Goal: Information Seeking & Learning: Learn about a topic

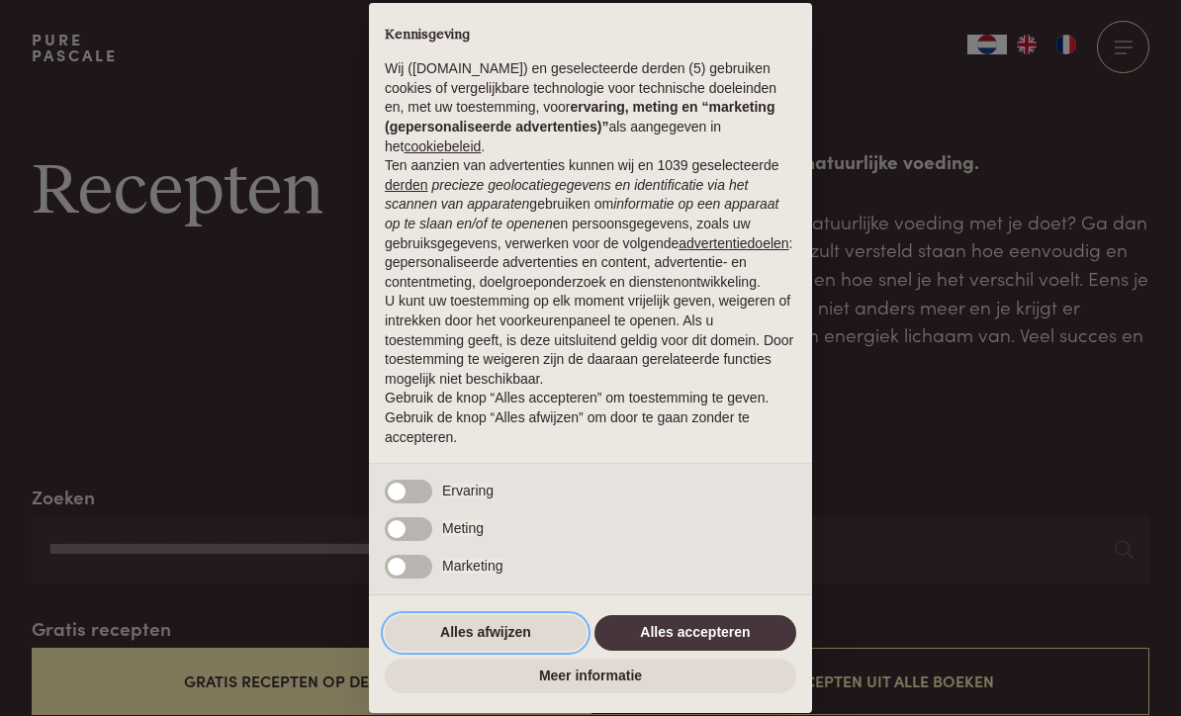
click at [537, 634] on button "Alles afwijzen" at bounding box center [486, 633] width 202 height 36
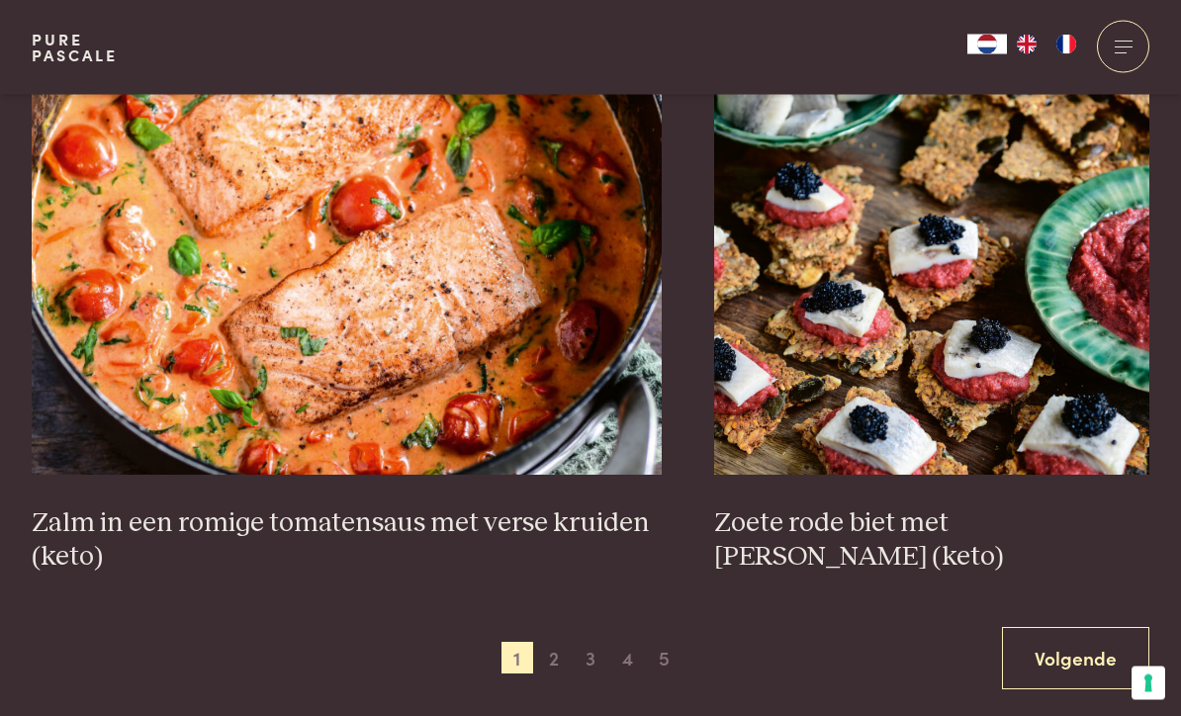
scroll to position [3364, 0]
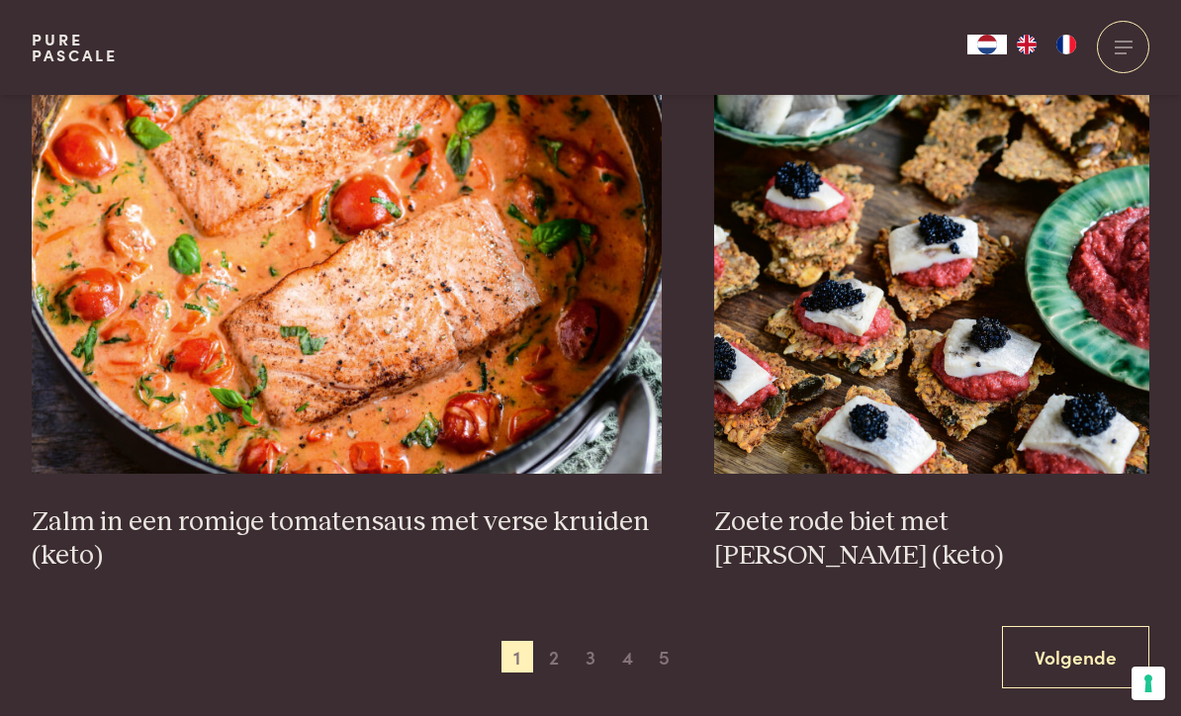
click at [560, 656] on span "2" at bounding box center [554, 657] width 32 height 32
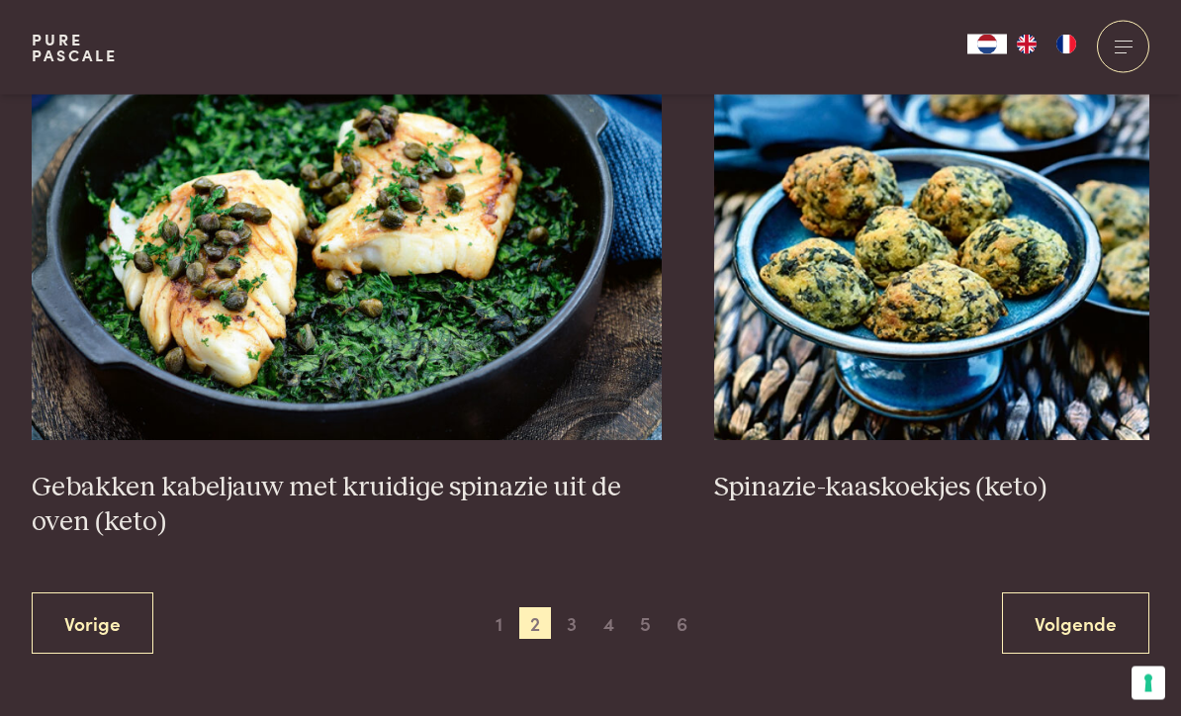
scroll to position [3433, 0]
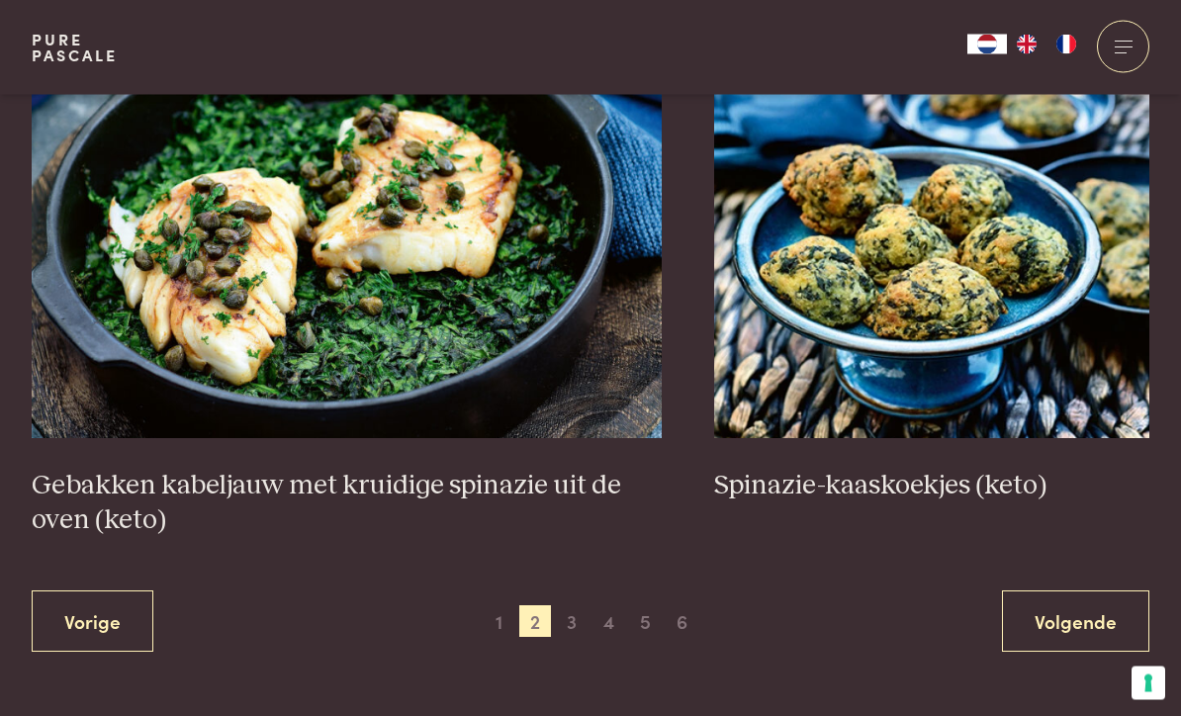
click at [1073, 619] on link "Volgende" at bounding box center [1075, 622] width 147 height 62
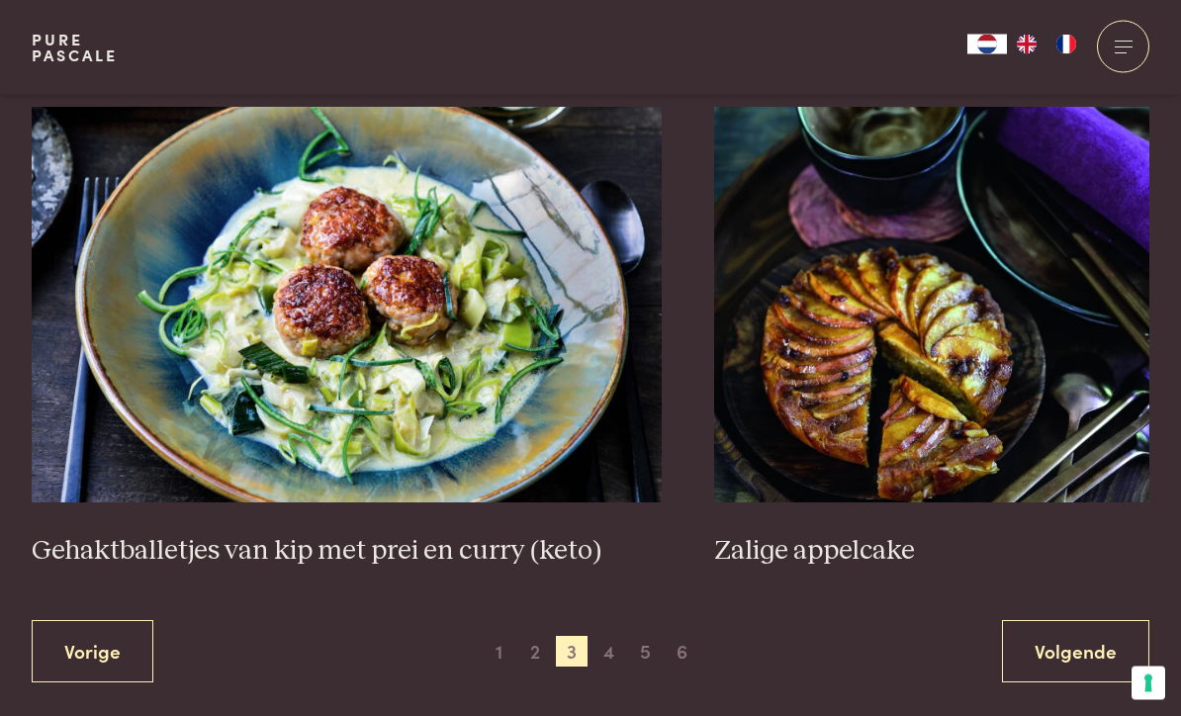
scroll to position [3506, 0]
click at [1064, 644] on link "Volgende" at bounding box center [1075, 650] width 147 height 62
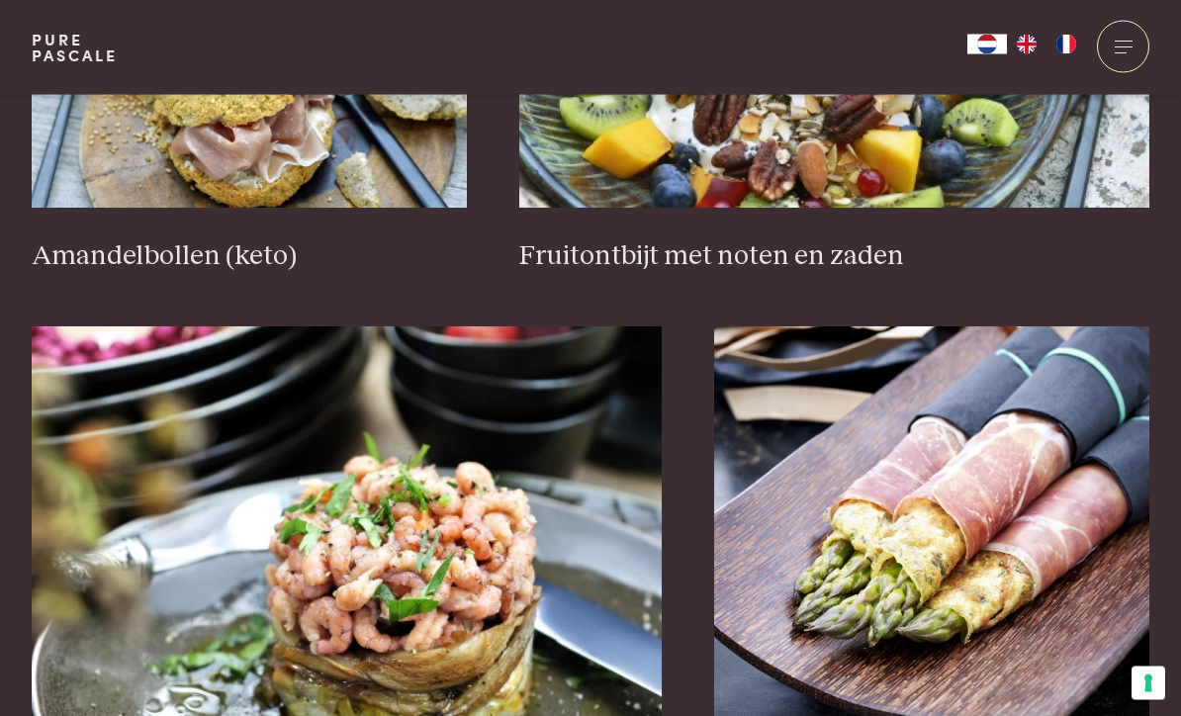
scroll to position [3178, 0]
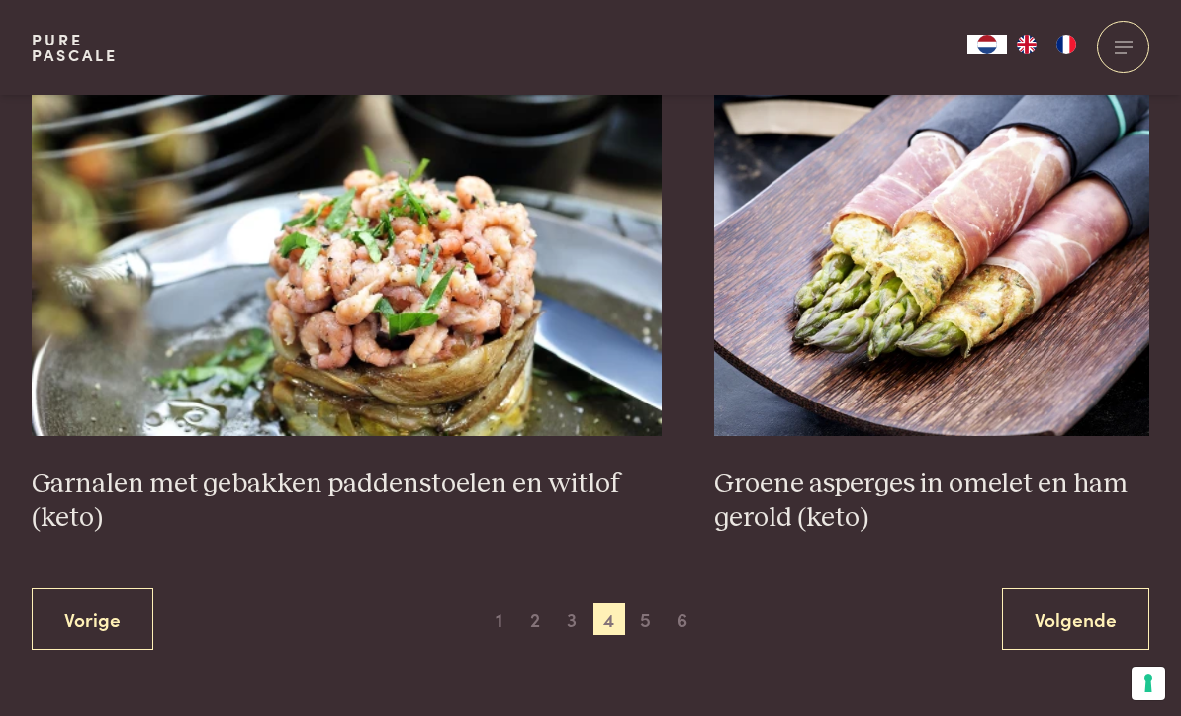
click at [1050, 628] on link "Volgende" at bounding box center [1075, 619] width 147 height 62
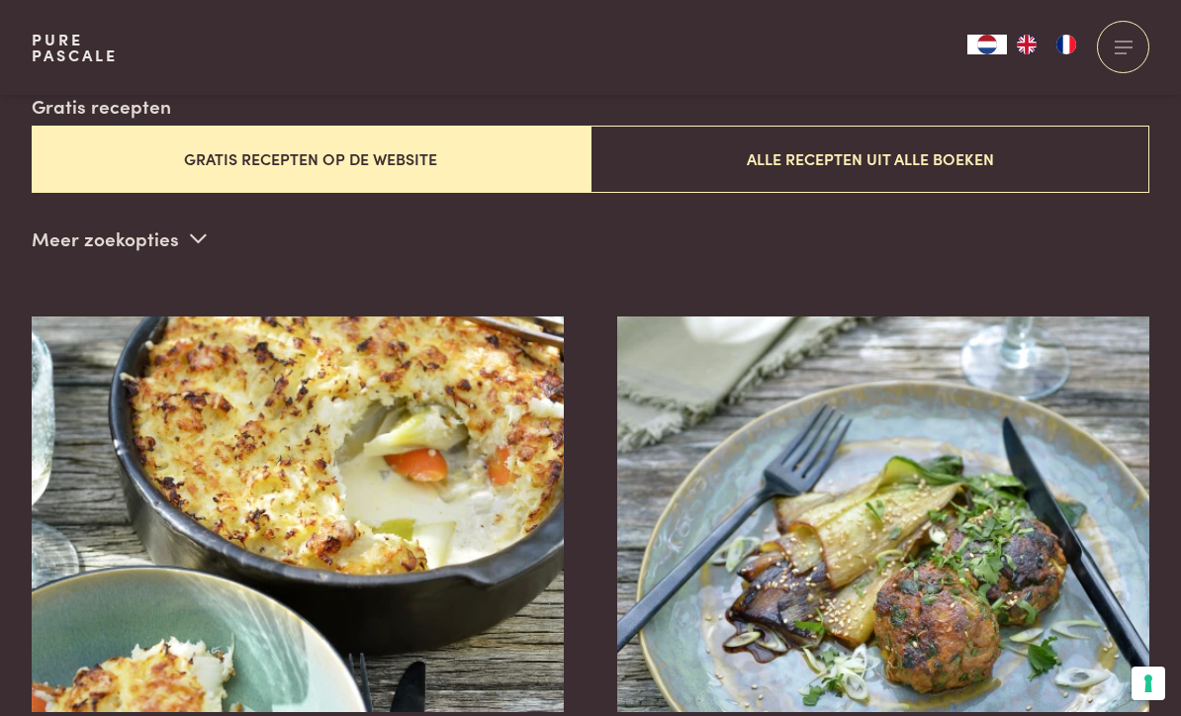
scroll to position [514, 0]
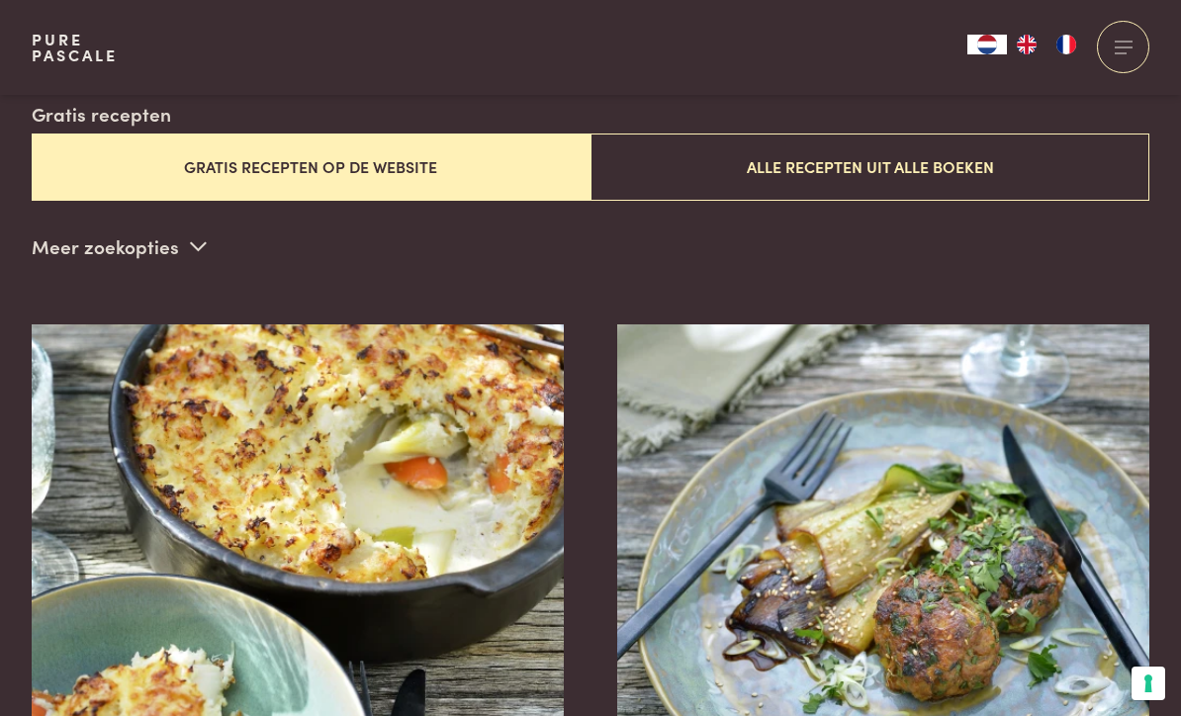
click at [462, 622] on img at bounding box center [298, 522] width 533 height 396
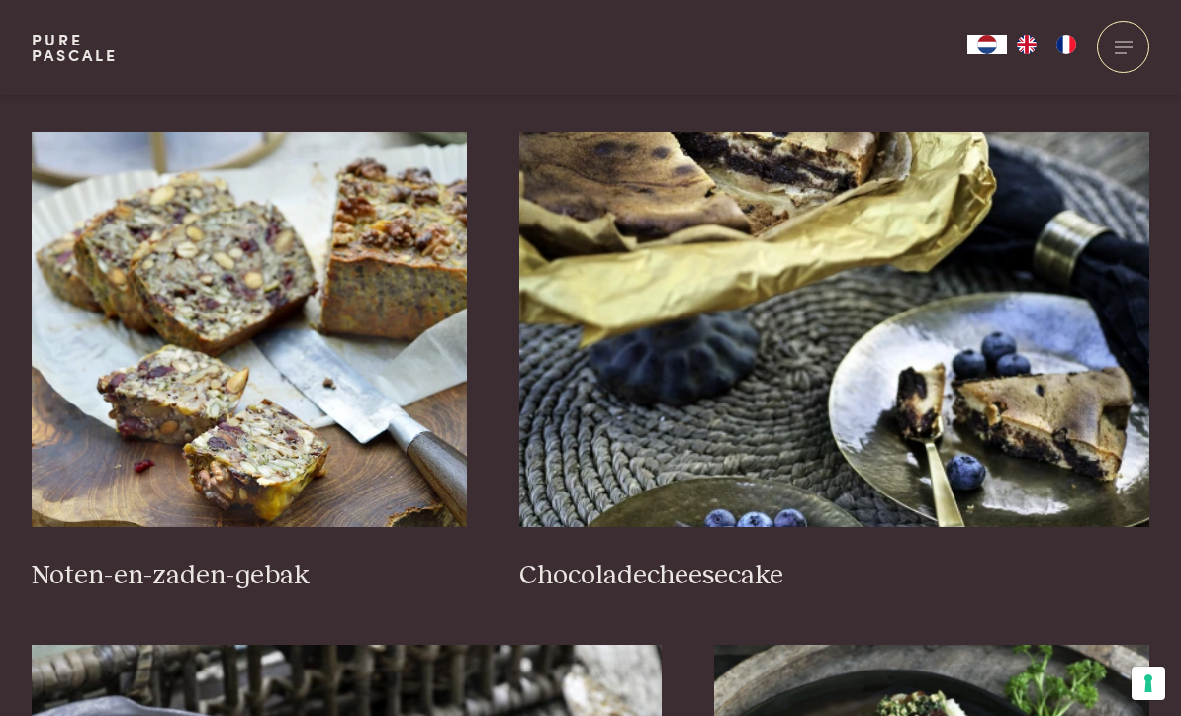
scroll to position [1254, 0]
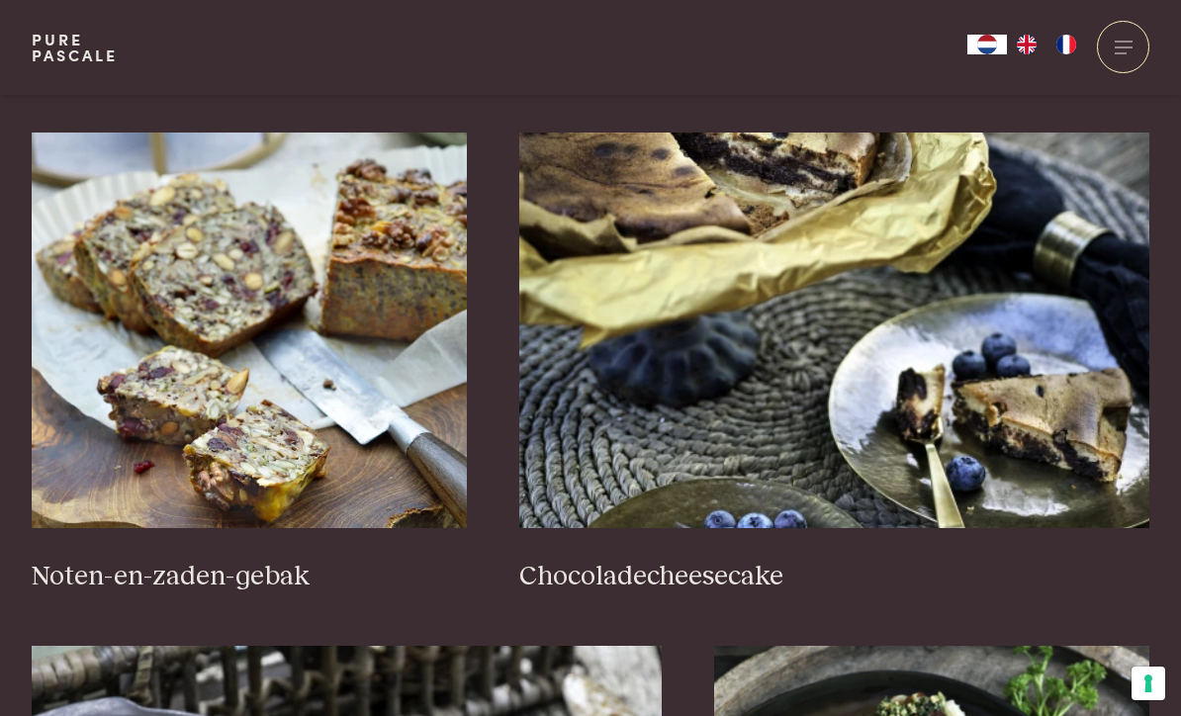
click at [266, 469] on img at bounding box center [249, 331] width 435 height 396
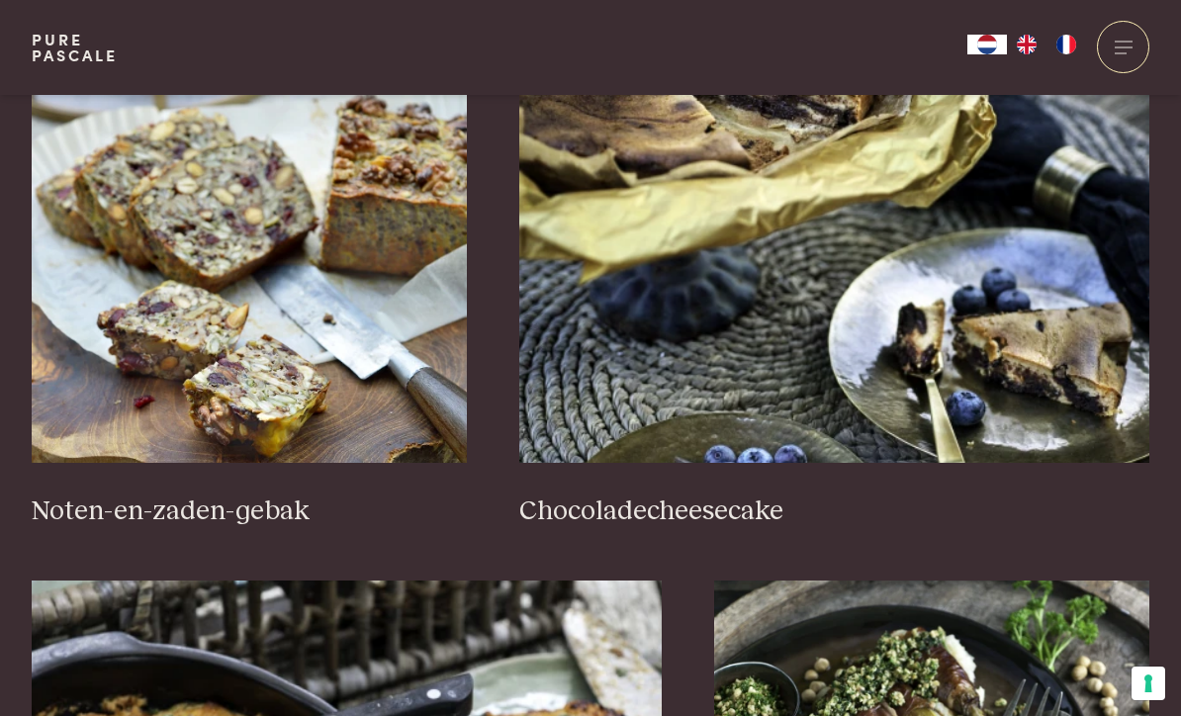
click at [151, 453] on img at bounding box center [249, 265] width 435 height 396
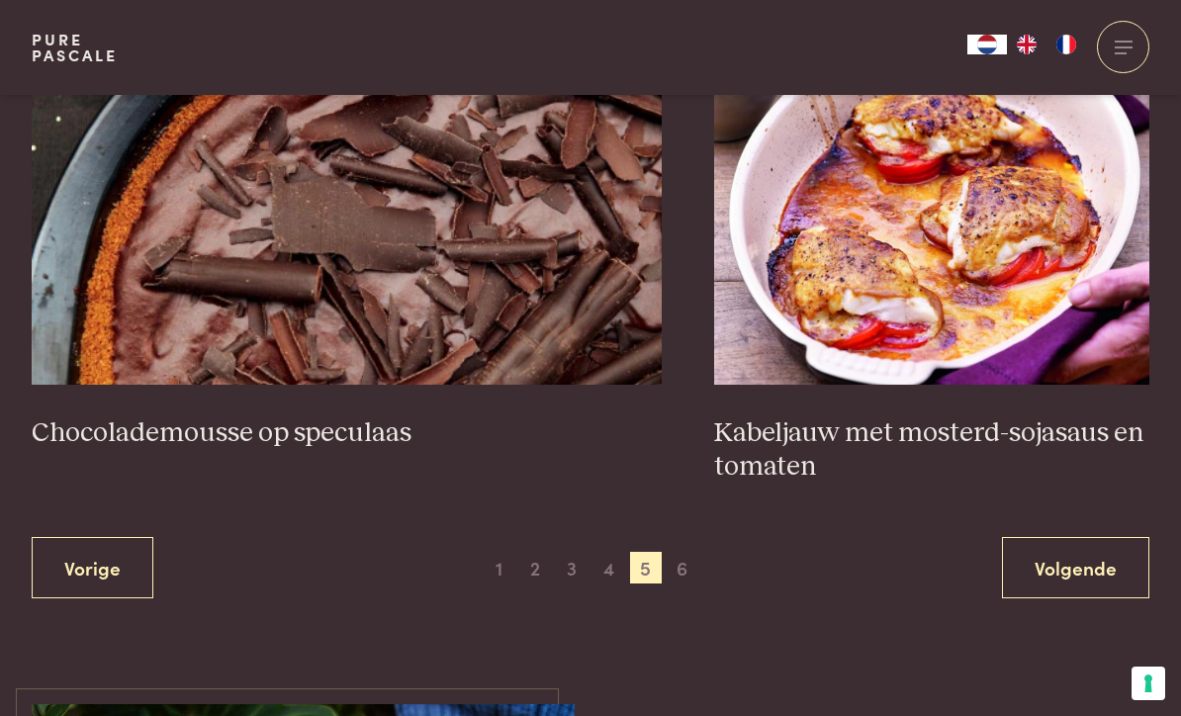
scroll to position [3555, 0]
click at [1024, 568] on link "Volgende" at bounding box center [1075, 569] width 147 height 62
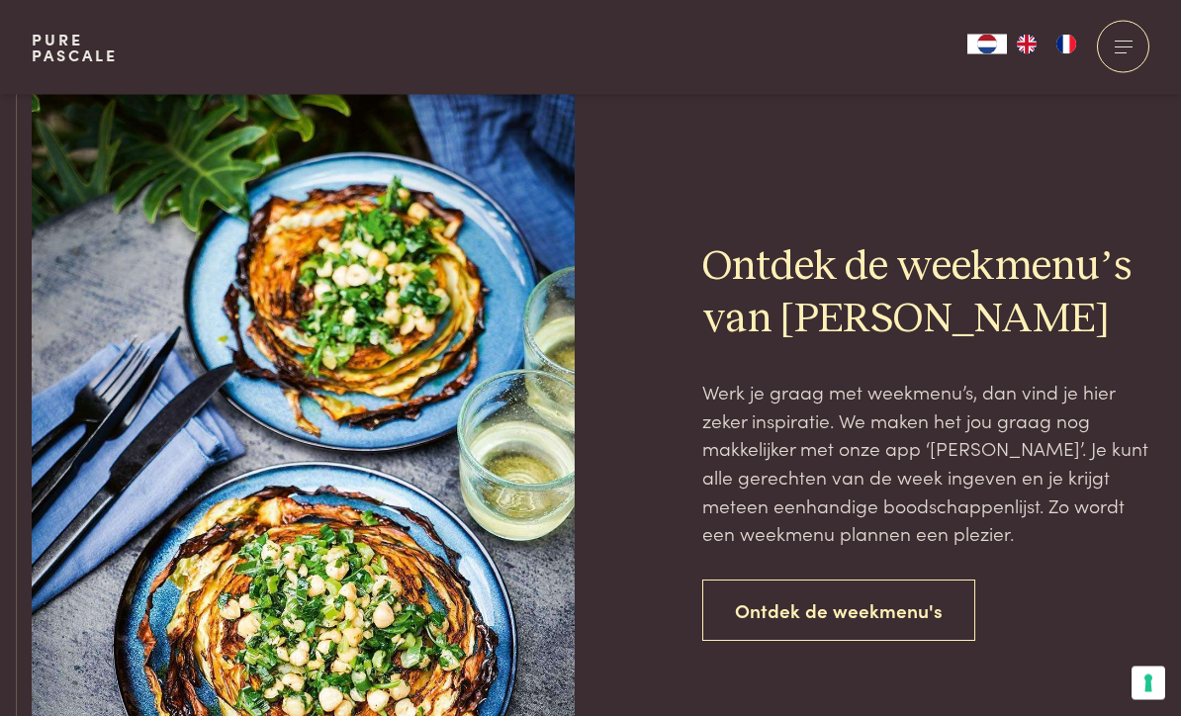
scroll to position [1486, 0]
click at [762, 601] on link "Ontdek de weekmenu's" at bounding box center [838, 611] width 273 height 62
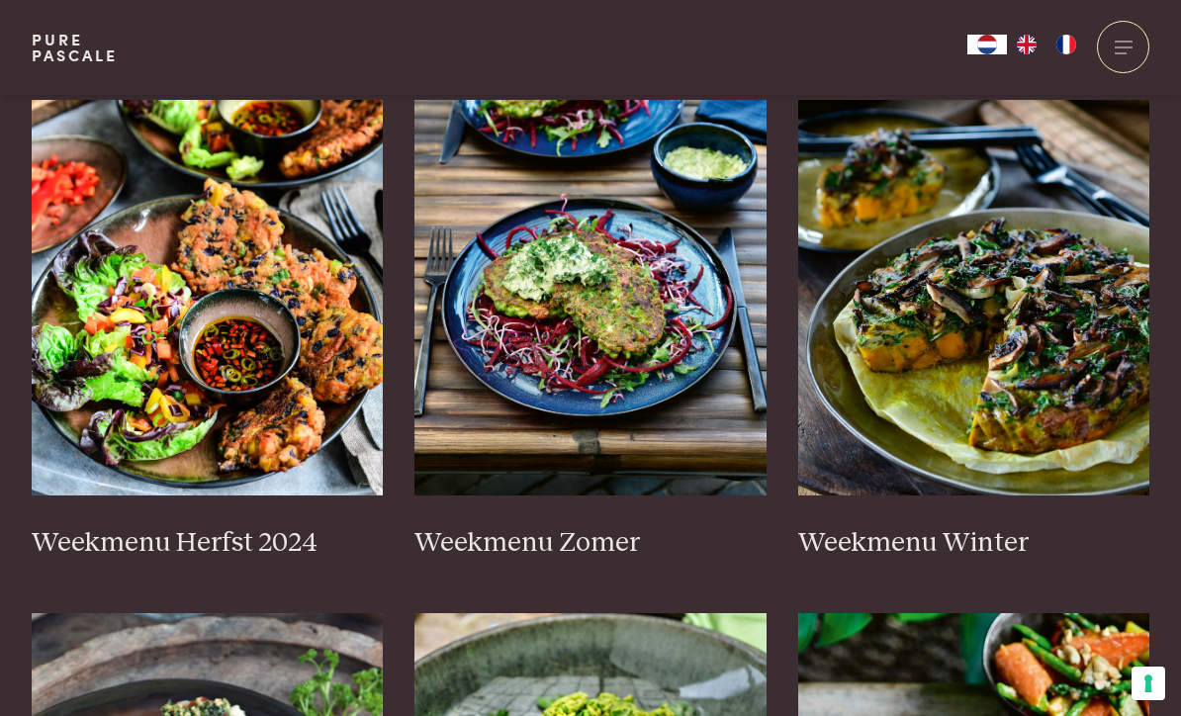
scroll to position [484, 0]
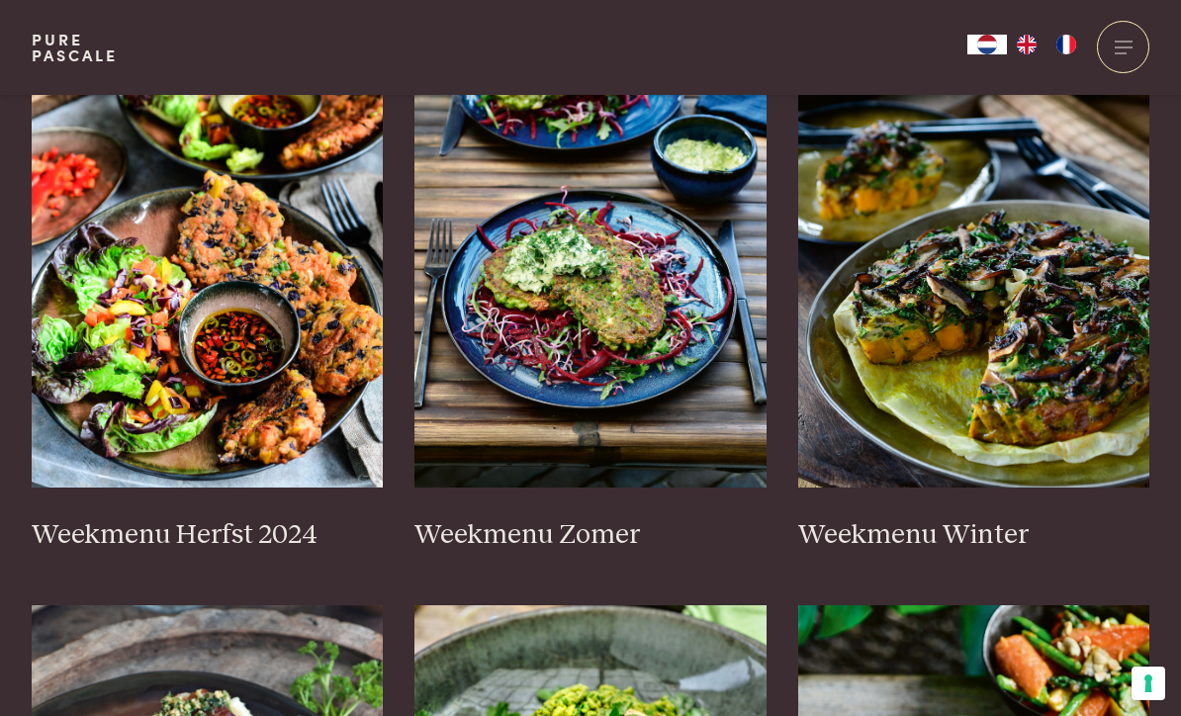
click at [512, 534] on h3 "Weekmenu Zomer" at bounding box center [590, 535] width 352 height 35
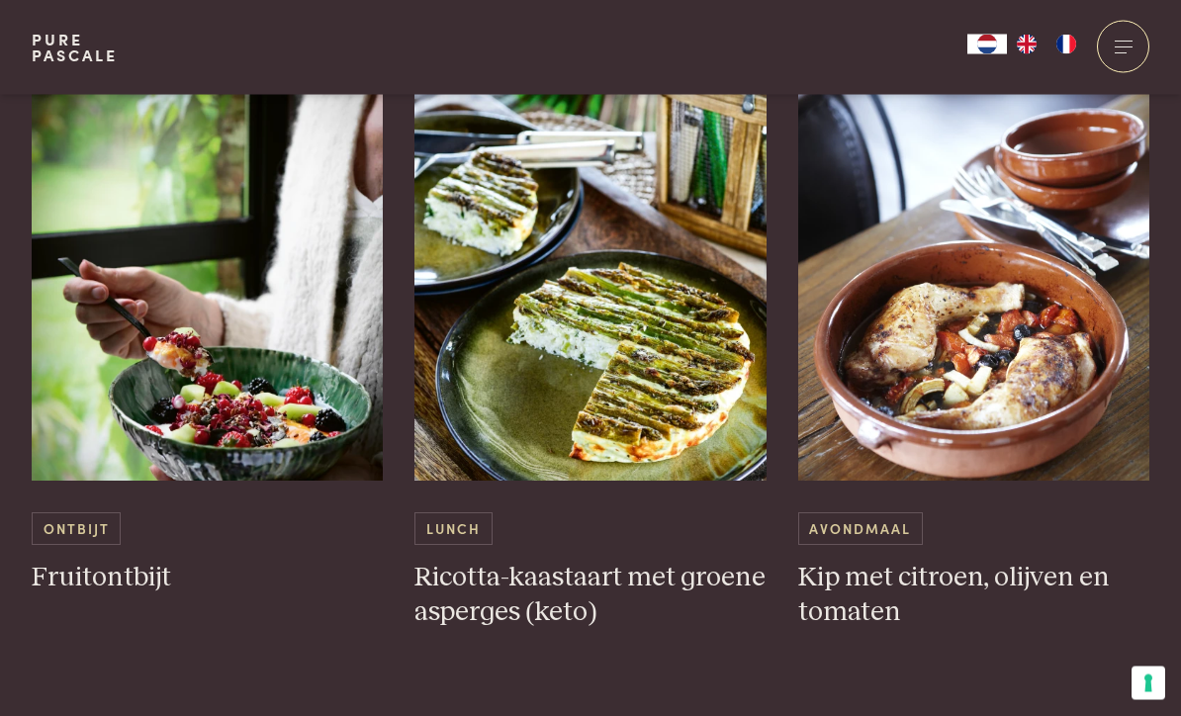
scroll to position [2555, 0]
click at [487, 585] on h3 "Ricotta-kaastaart met groene asperges (keto)" at bounding box center [590, 595] width 352 height 68
